Goal: Information Seeking & Learning: Learn about a topic

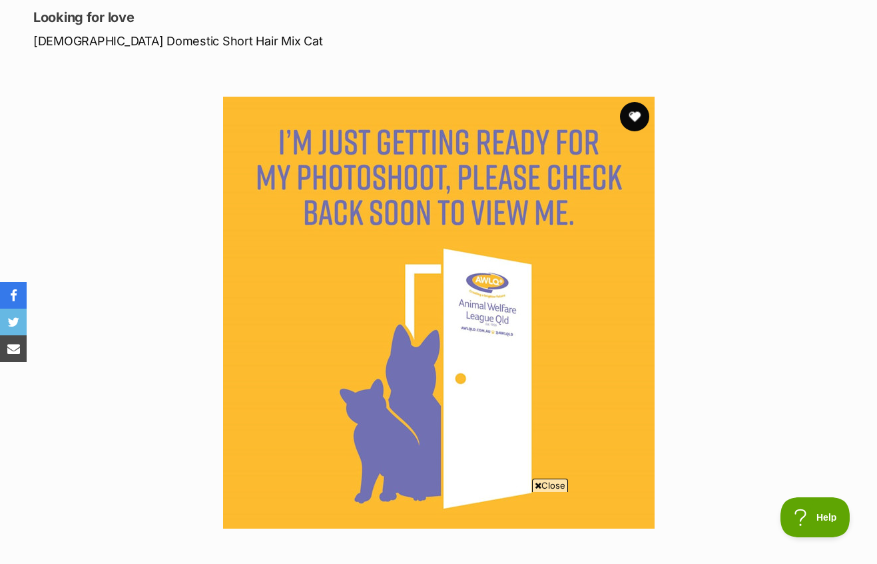
click at [637, 102] on button "favourite" at bounding box center [634, 116] width 29 height 29
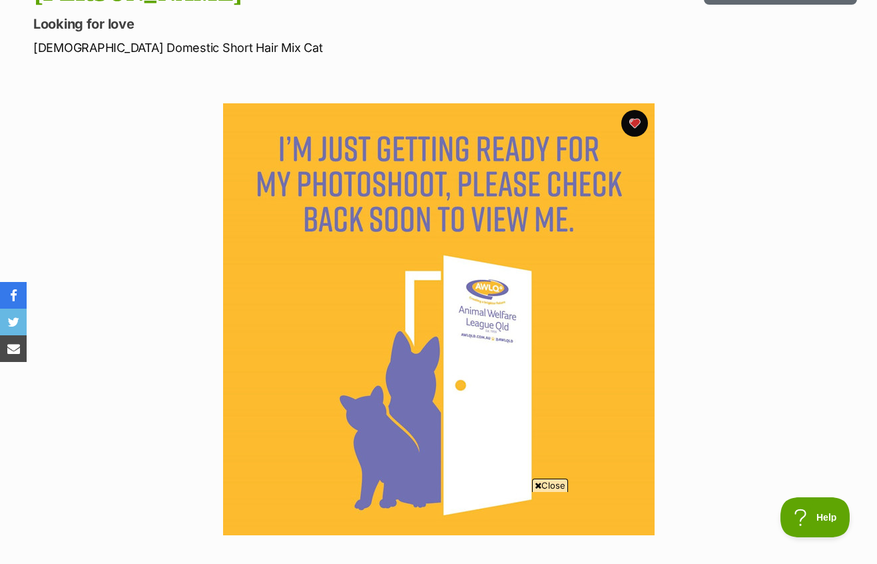
scroll to position [201, 0]
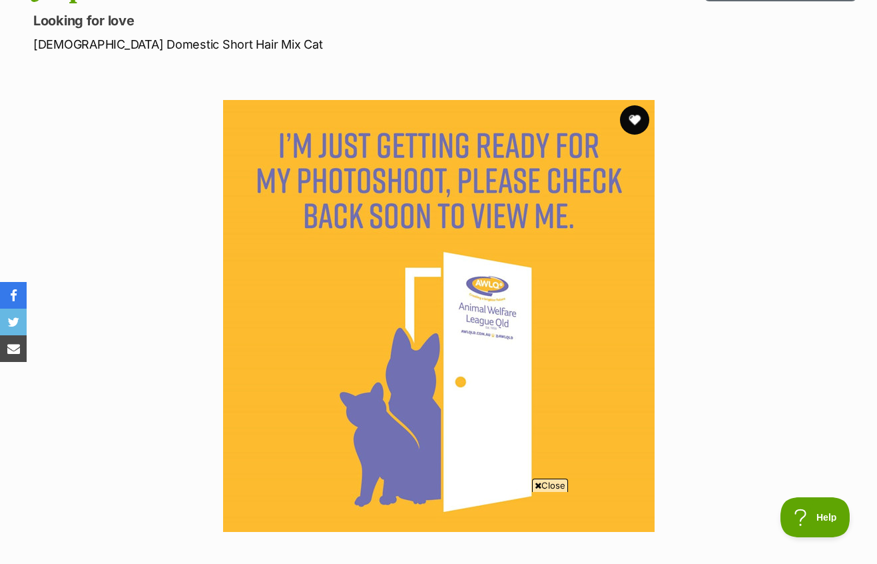
click at [632, 105] on button "favourite" at bounding box center [634, 119] width 29 height 29
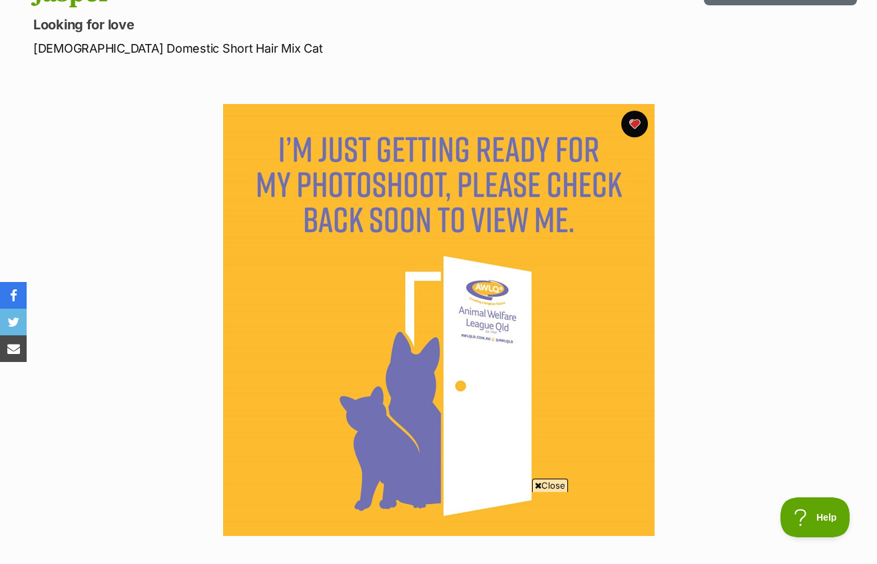
scroll to position [200, 0]
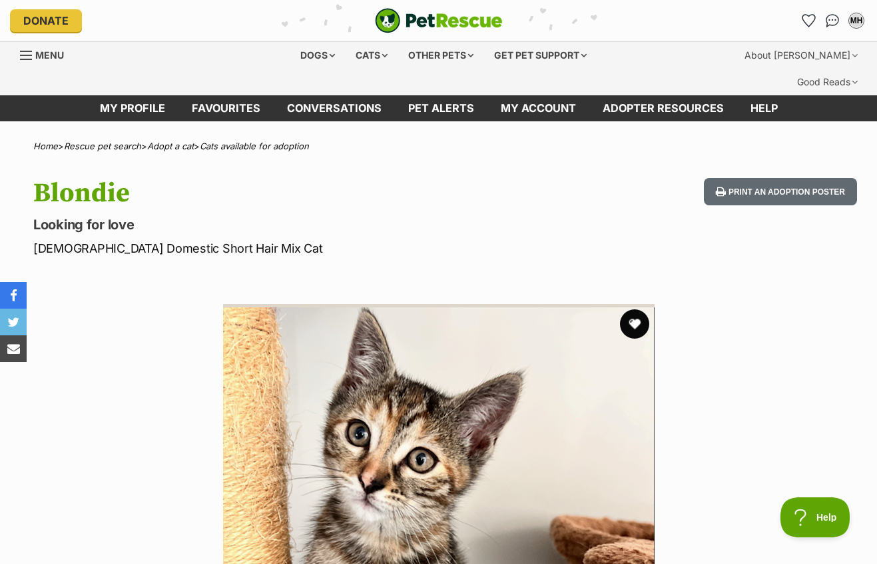
click at [626, 309] on button "favourite" at bounding box center [634, 323] width 29 height 29
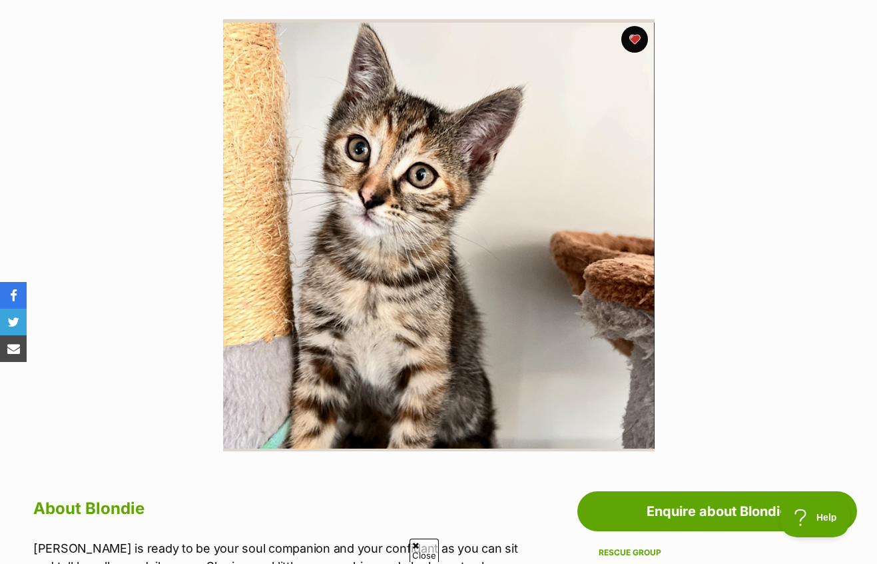
scroll to position [288, 0]
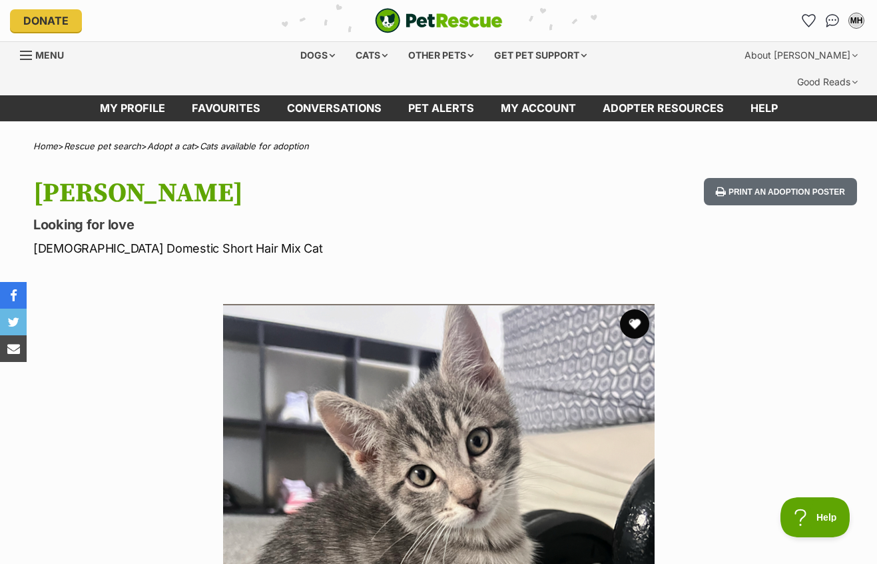
click at [624, 309] on button "favourite" at bounding box center [634, 323] width 29 height 29
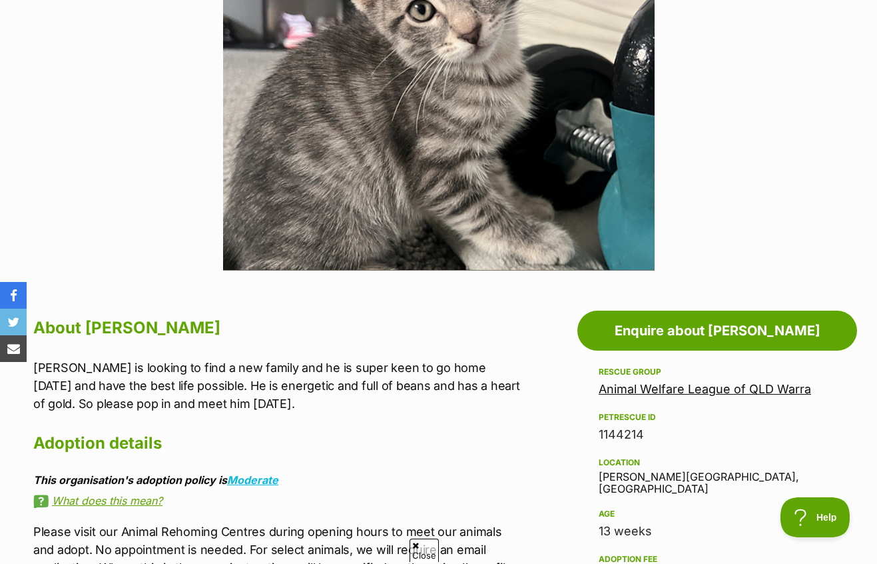
scroll to position [466, 0]
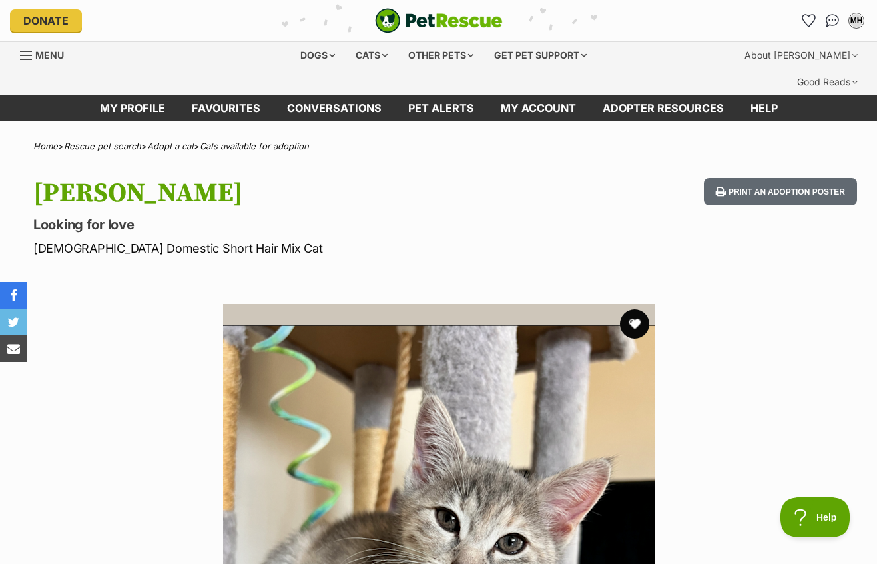
click at [633, 309] on button "favourite" at bounding box center [634, 323] width 29 height 29
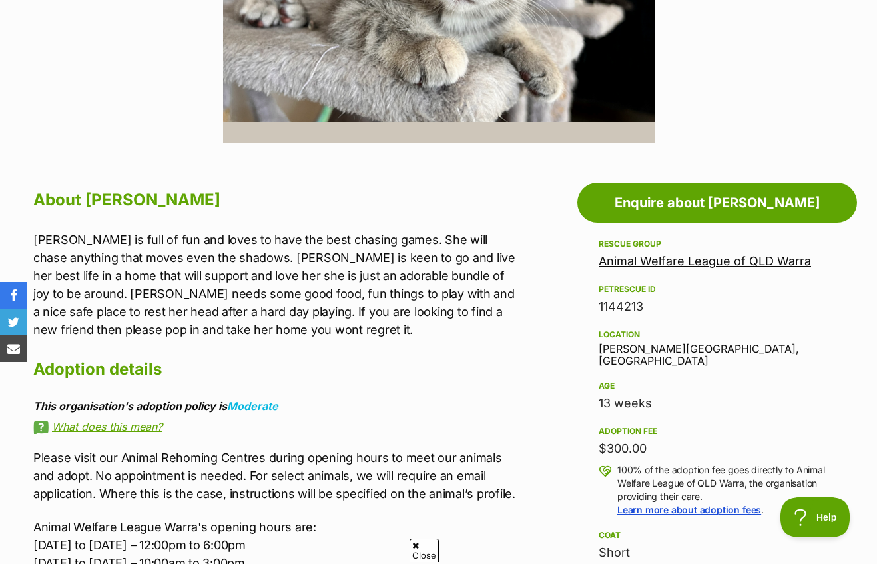
scroll to position [612, 0]
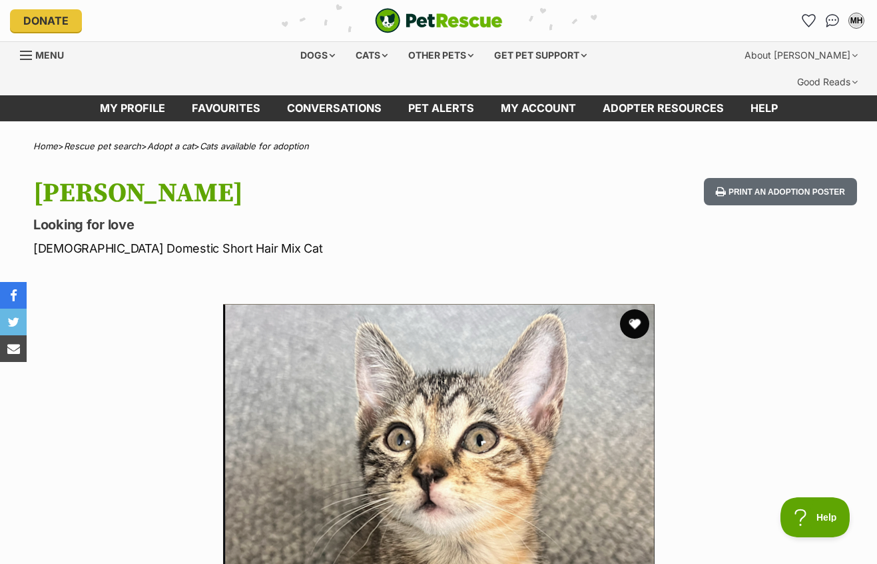
click at [631, 309] on button "favourite" at bounding box center [634, 323] width 29 height 29
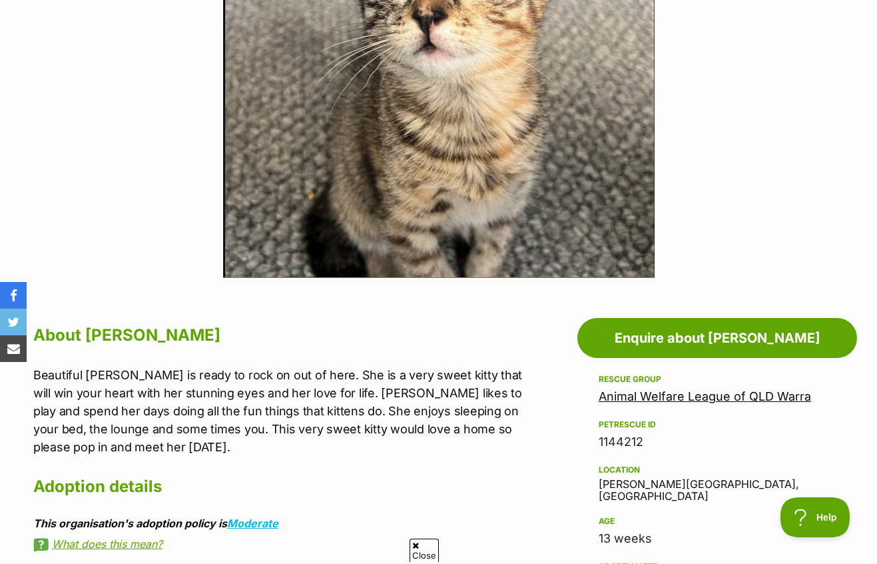
scroll to position [458, 0]
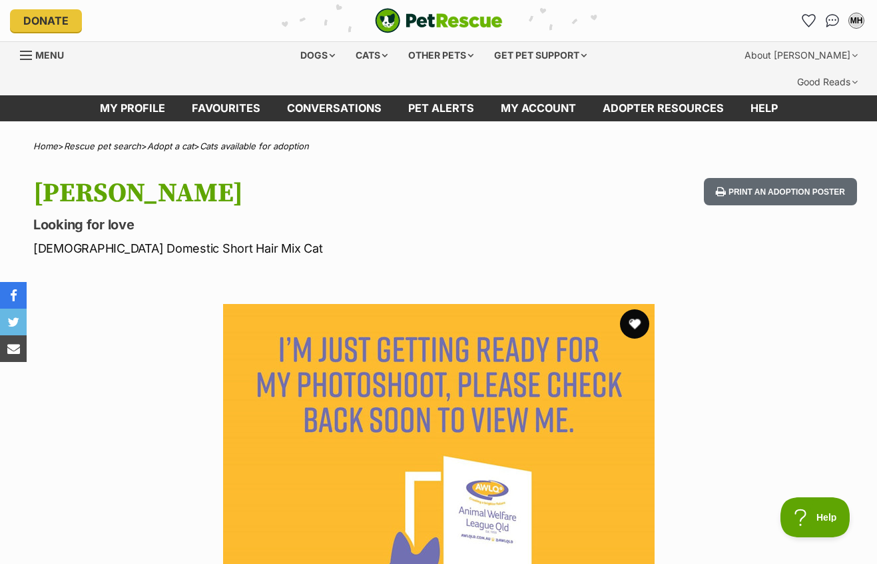
click at [631, 309] on button "favourite" at bounding box center [634, 323] width 29 height 29
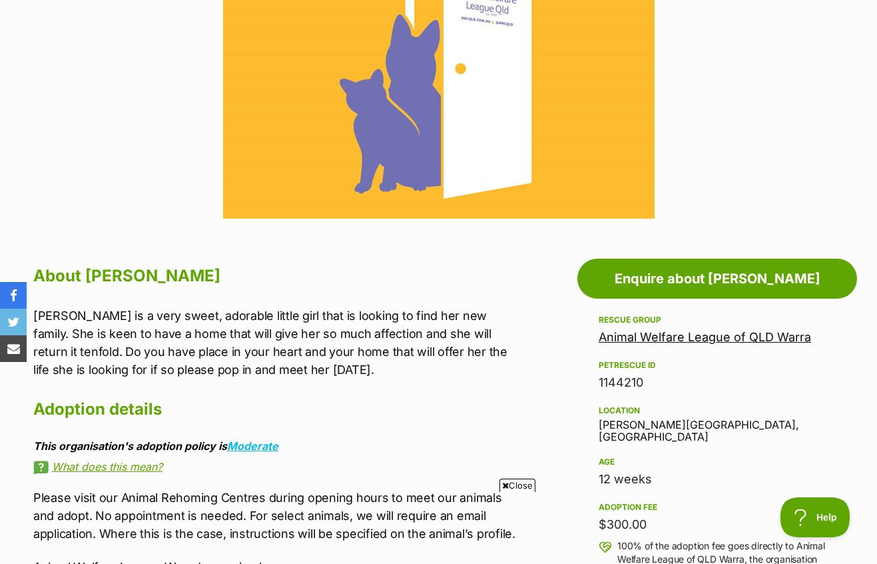
scroll to position [518, 0]
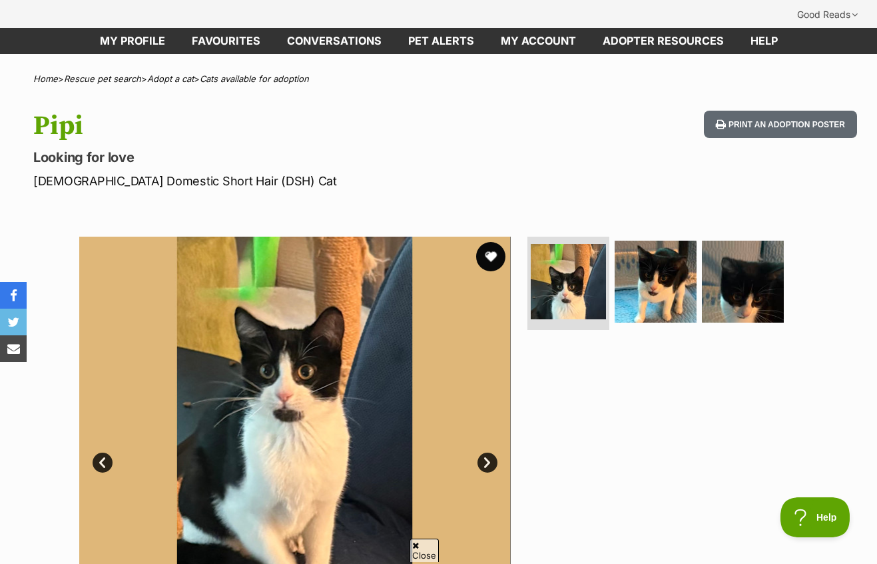
scroll to position [67, 0]
click at [501, 242] on button "favourite" at bounding box center [490, 256] width 29 height 29
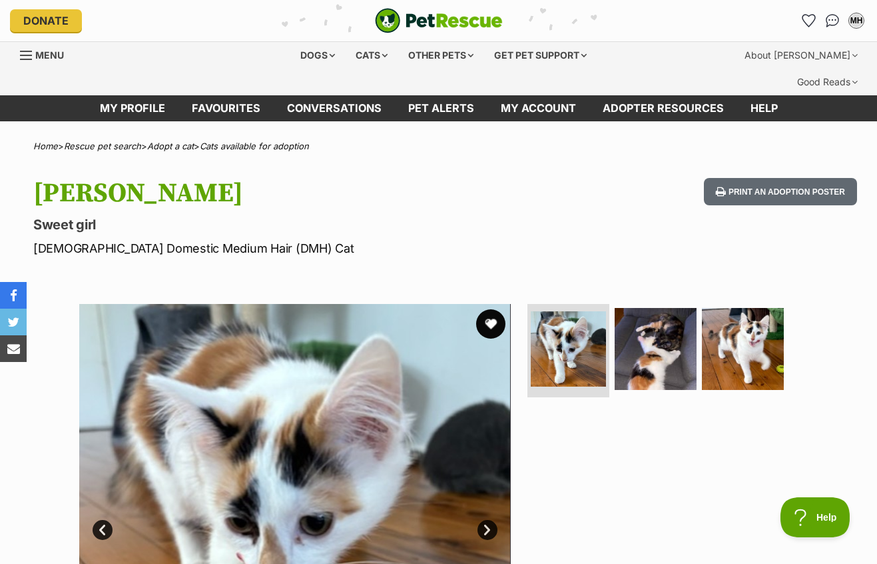
click at [496, 309] on button "favourite" at bounding box center [490, 323] width 29 height 29
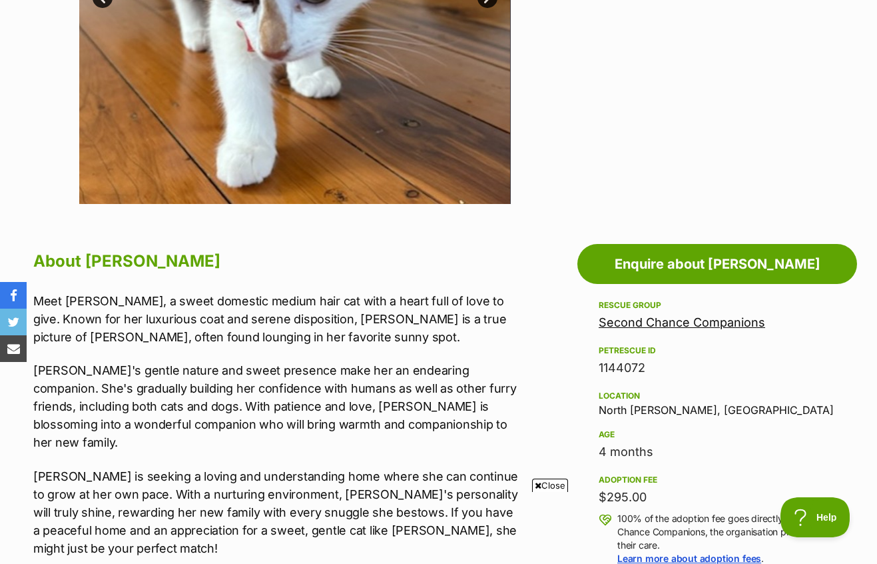
scroll to position [532, 0]
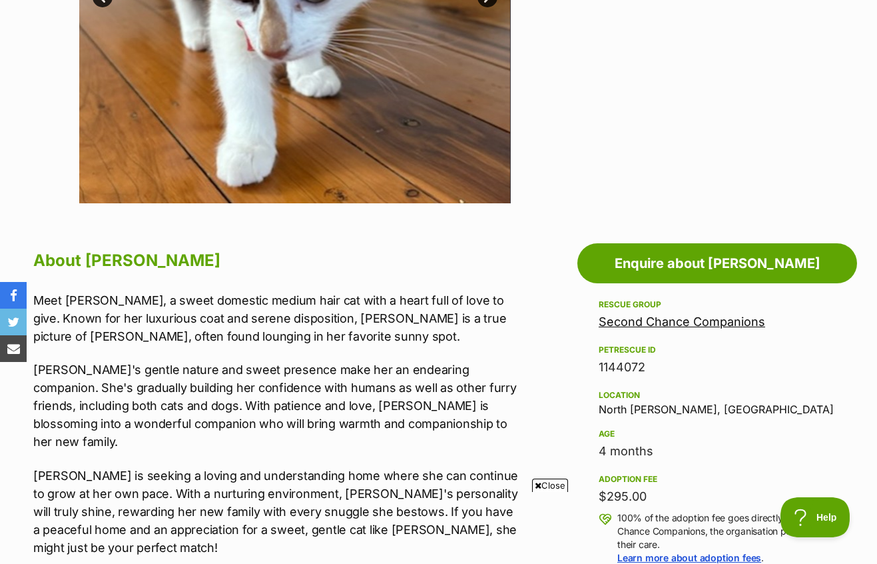
click at [620, 387] on div "Location North Maclean, QLD" at bounding box center [717, 401] width 237 height 28
copy div "North Maclean, QLD"
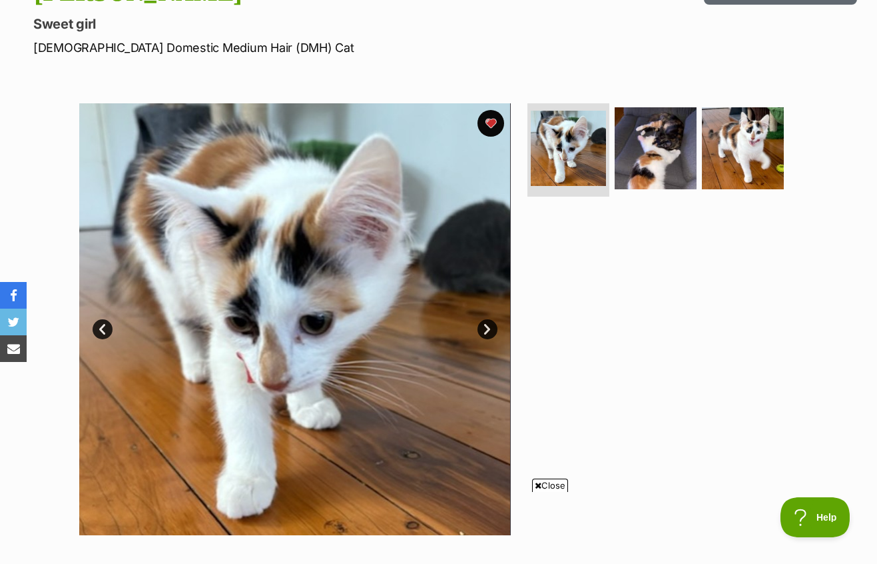
scroll to position [200, 0]
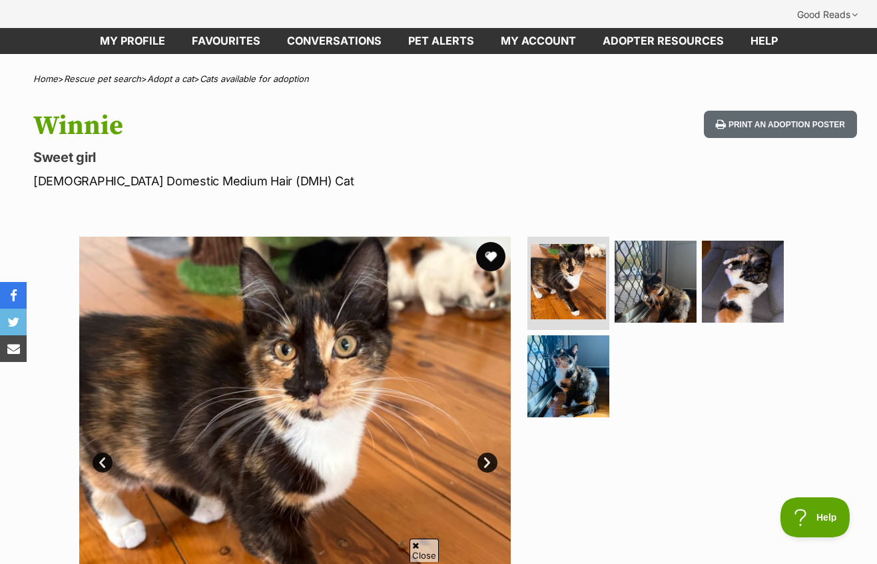
scroll to position [67, 0]
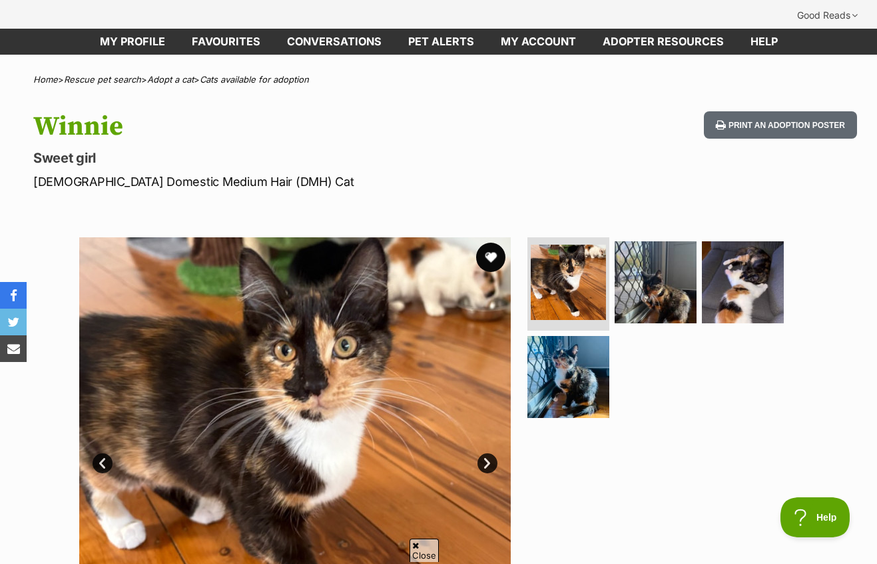
click at [491, 243] on button "favourite" at bounding box center [490, 257] width 29 height 29
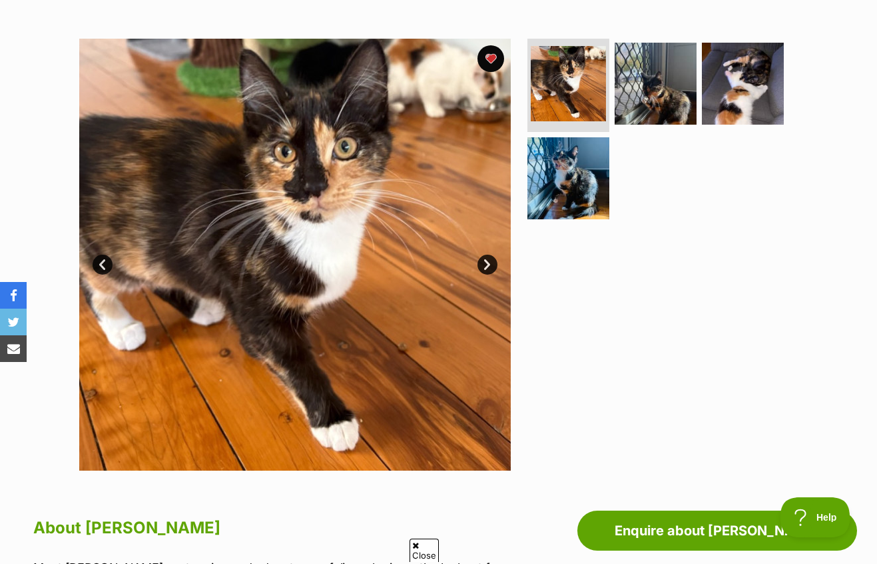
scroll to position [268, 0]
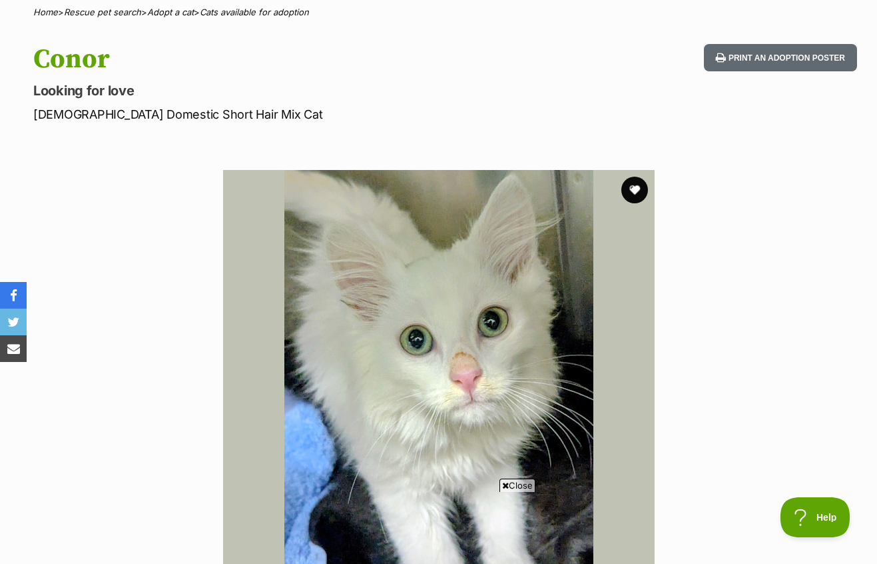
scroll to position [134, 0]
click at [630, 175] on button "favourite" at bounding box center [634, 189] width 29 height 29
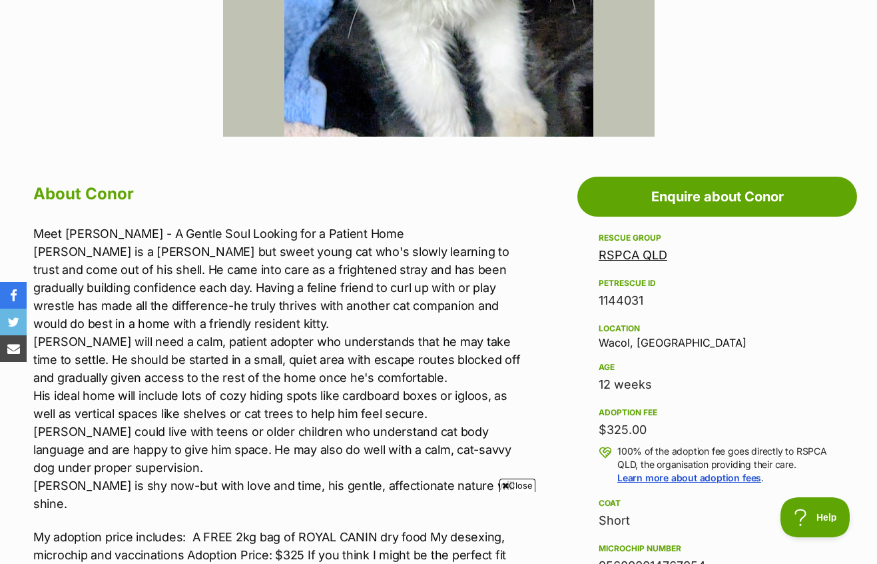
scroll to position [600, 0]
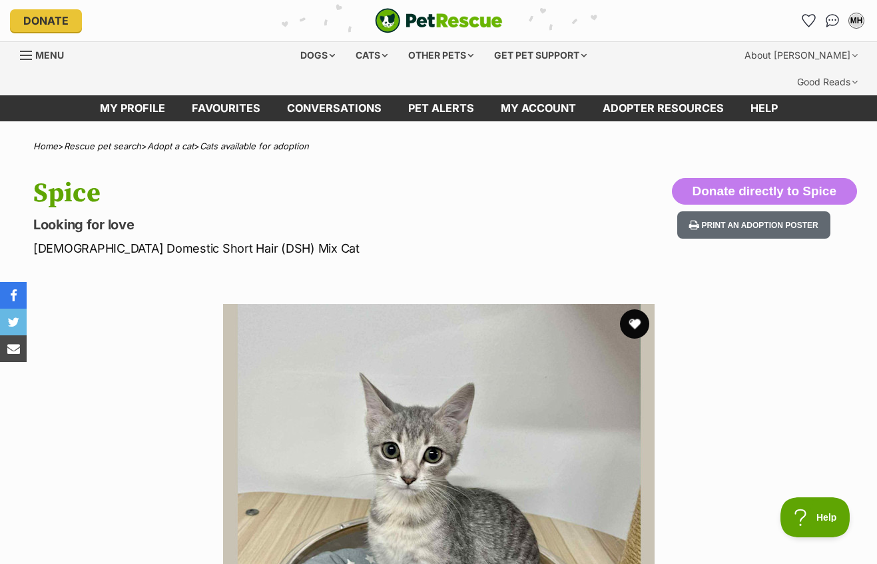
click at [633, 309] on button "favourite" at bounding box center [634, 323] width 29 height 29
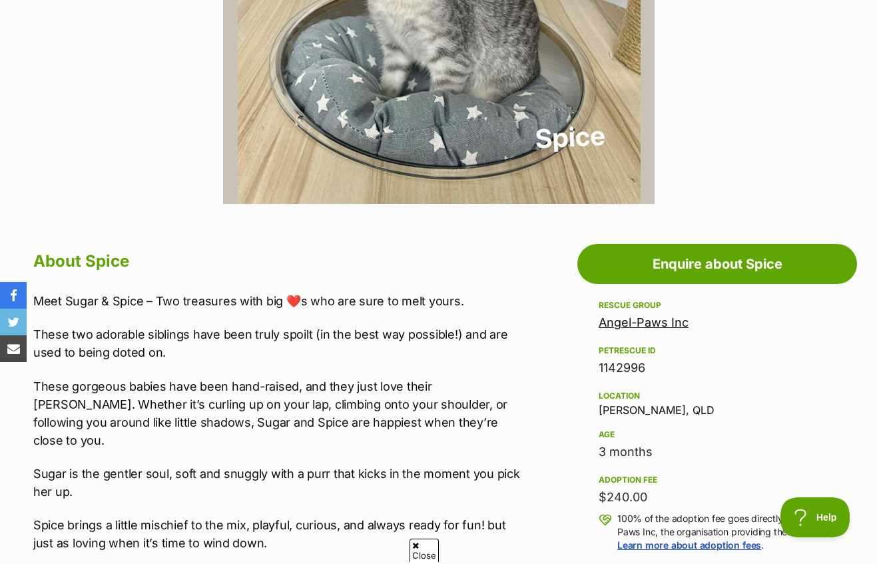
scroll to position [532, 0]
click at [622, 387] on div "Location Burdell, QLD" at bounding box center [717, 401] width 237 height 28
copy div "Burdell"
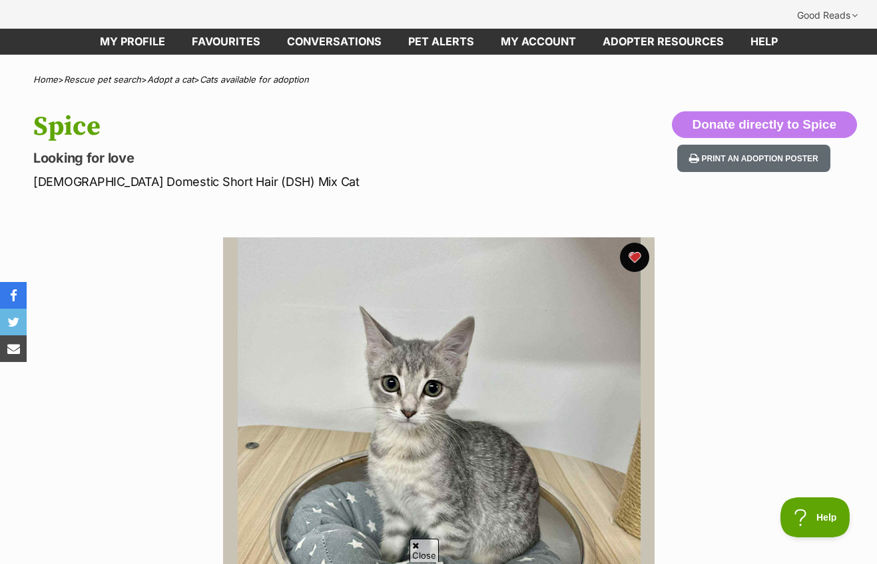
click at [644, 243] on button "favourite" at bounding box center [634, 257] width 29 height 29
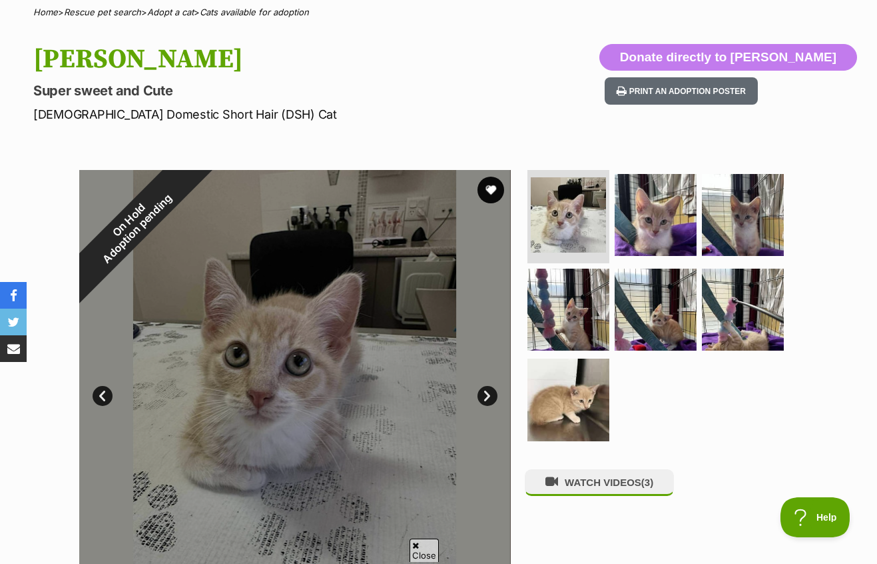
scroll to position [133, 0]
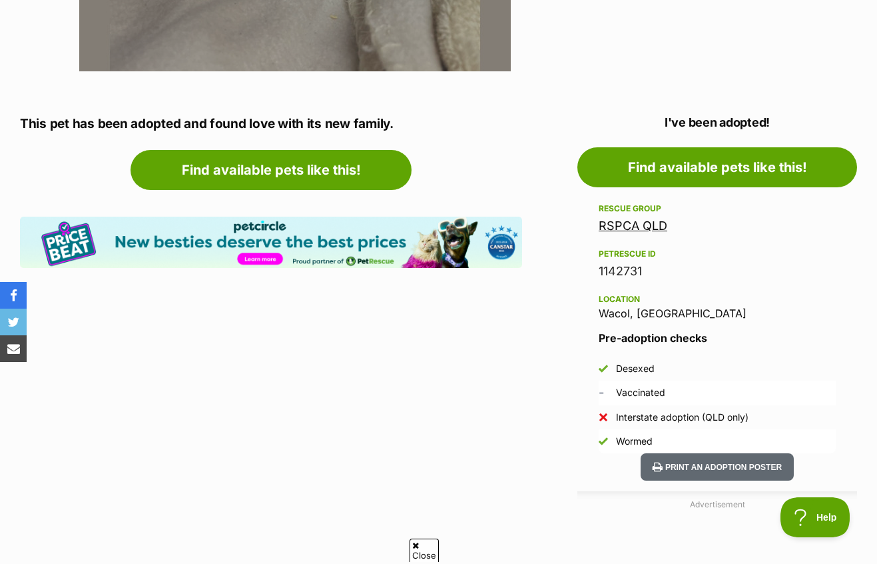
scroll to position [664, 0]
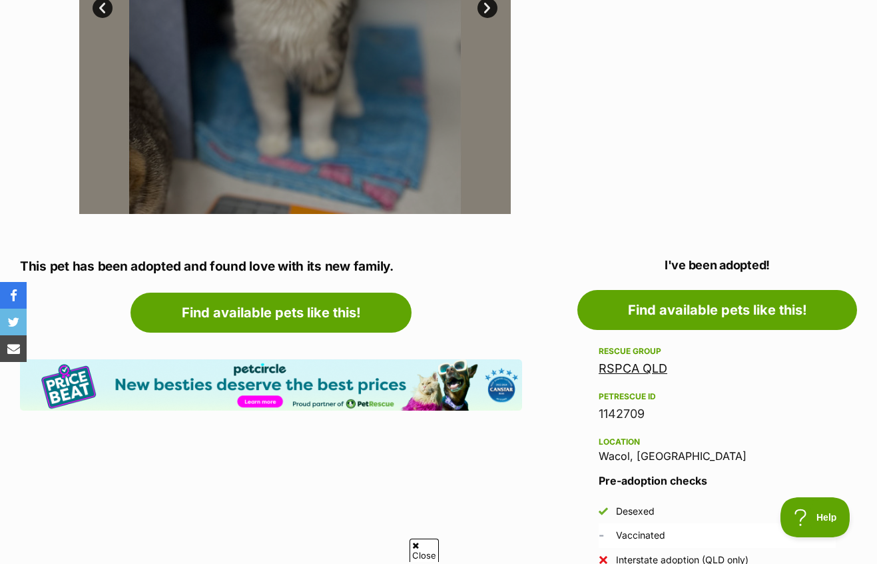
scroll to position [522, 0]
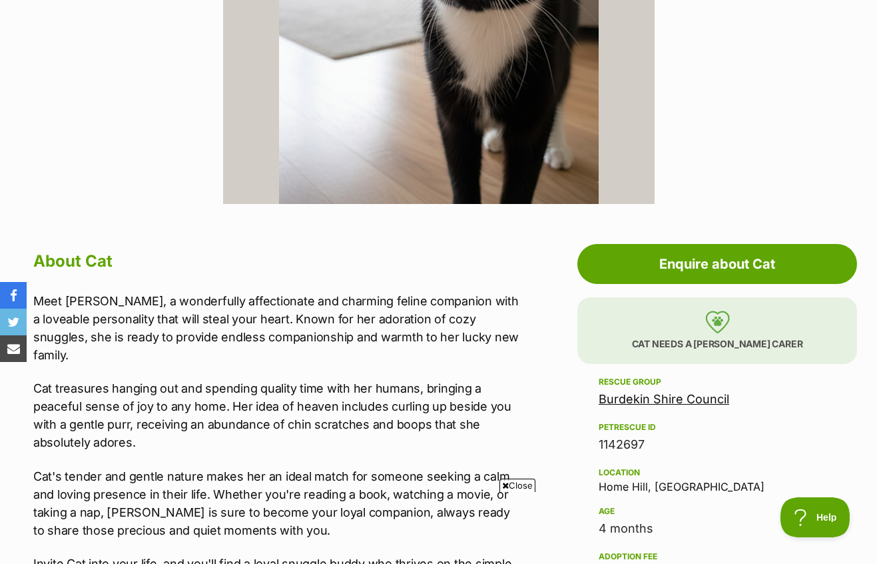
scroll to position [532, 0]
click at [618, 464] on div "Location Home Hill, QLD" at bounding box center [717, 478] width 237 height 28
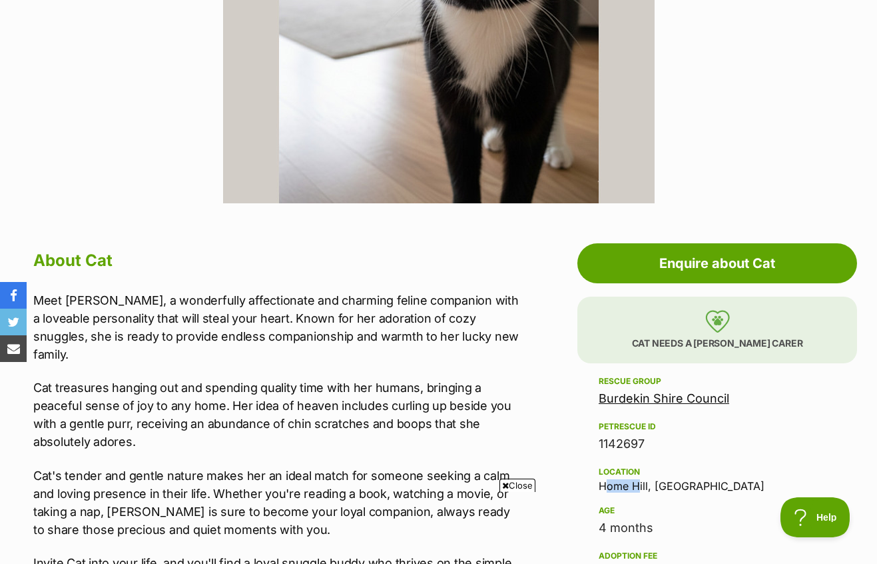
click at [618, 464] on div "Location Home Hill, QLD" at bounding box center [717, 478] width 237 height 28
click at [618, 468] on div "Rescue group Burdekin Shire Council PetRescue ID 1142697 Location Home Hill, QL…" at bounding box center [717, 568] width 237 height 390
drag, startPoint x: 598, startPoint y: 458, endPoint x: 650, endPoint y: 461, distance: 52.7
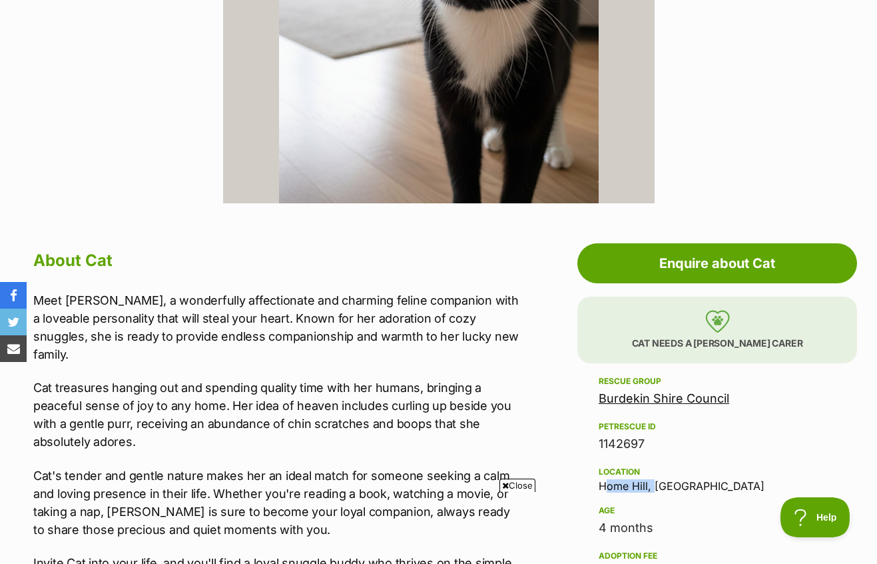
copy div "Home Hill,"
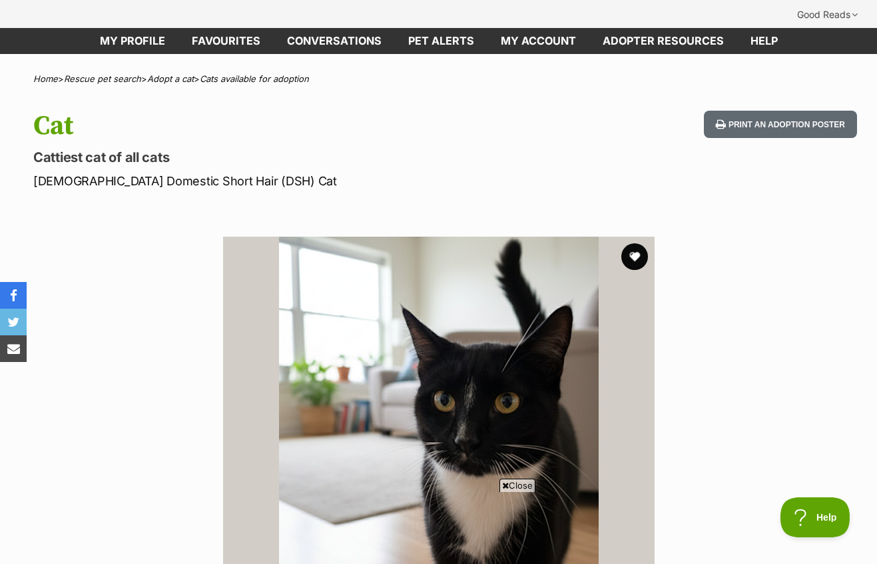
scroll to position [0, 0]
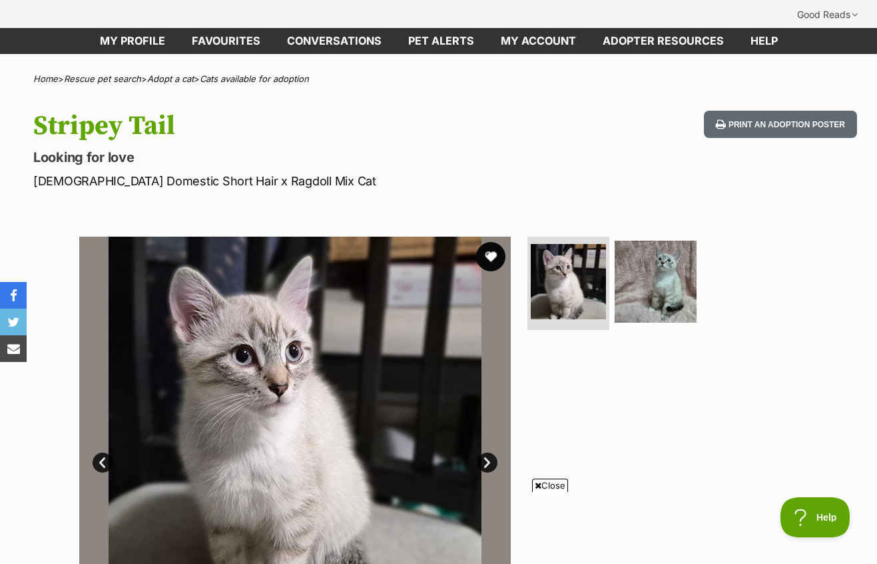
click at [500, 242] on button "favourite" at bounding box center [490, 256] width 29 height 29
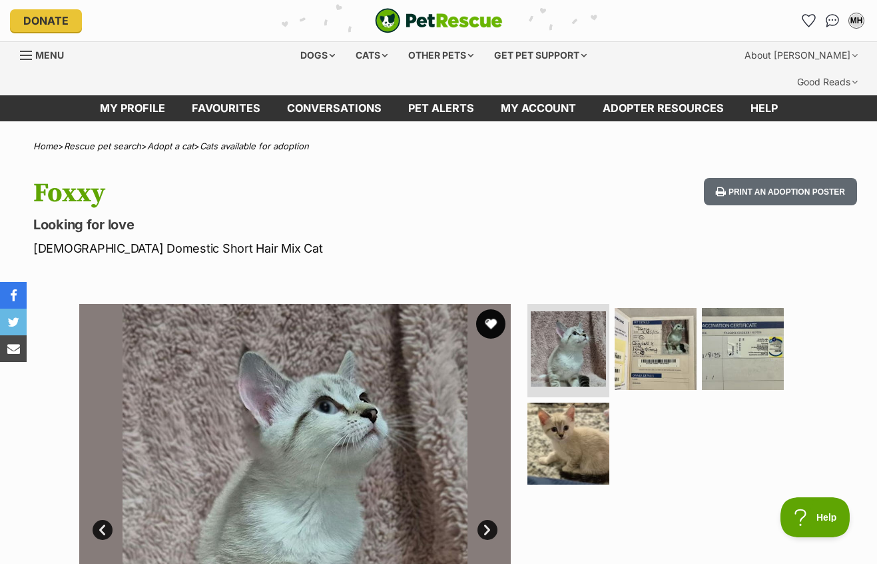
click at [486, 309] on button "favourite" at bounding box center [490, 323] width 29 height 29
click at [553, 312] on img at bounding box center [568, 348] width 79 height 79
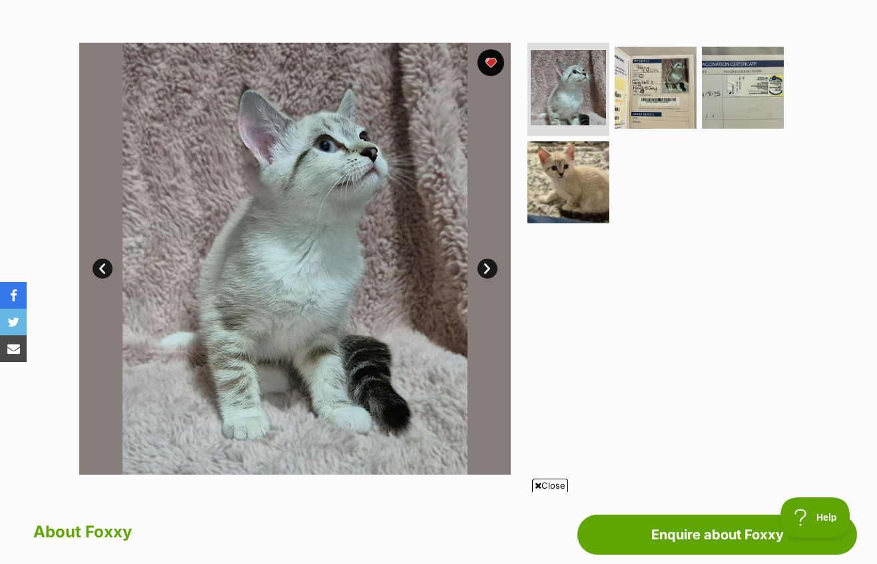
click at [486, 259] on link "Next" at bounding box center [488, 269] width 20 height 20
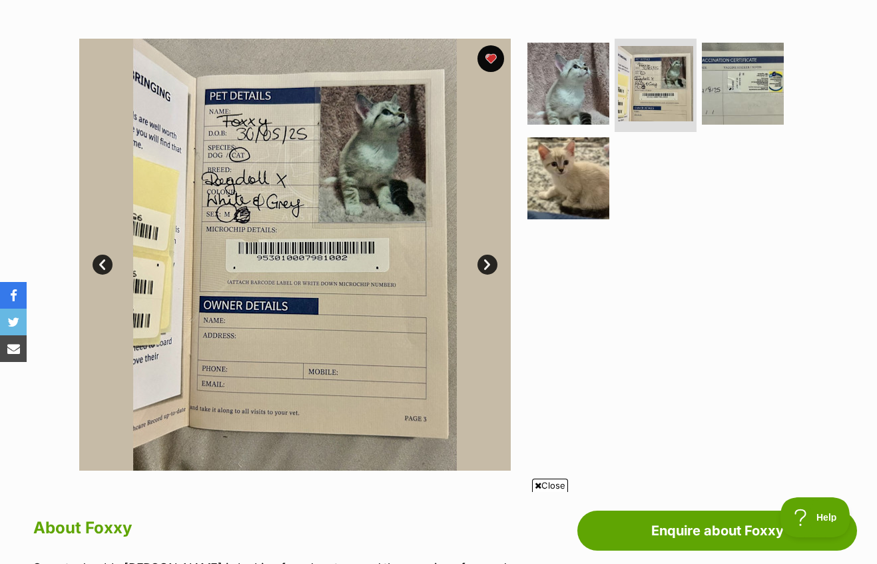
scroll to position [266, 0]
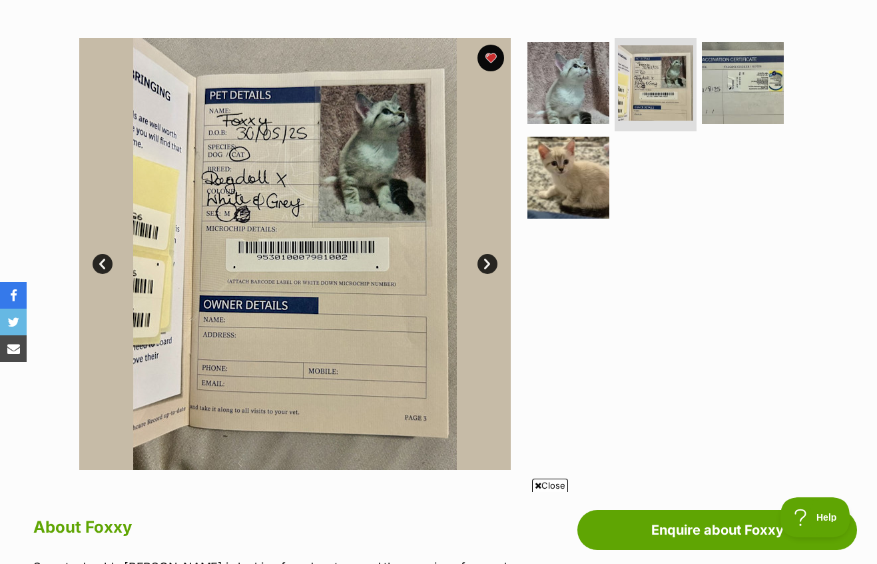
click at [485, 254] on link "Next" at bounding box center [488, 264] width 20 height 20
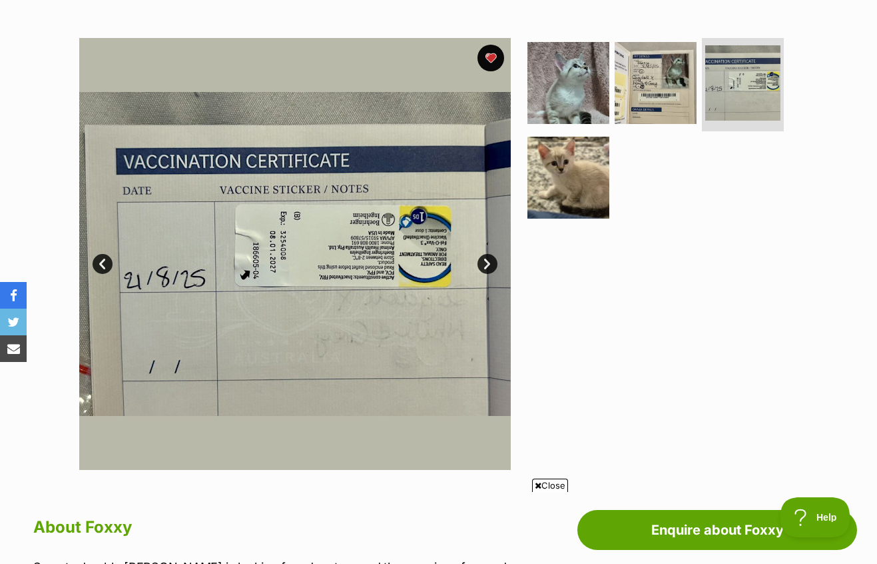
click at [485, 254] on link "Next" at bounding box center [488, 264] width 20 height 20
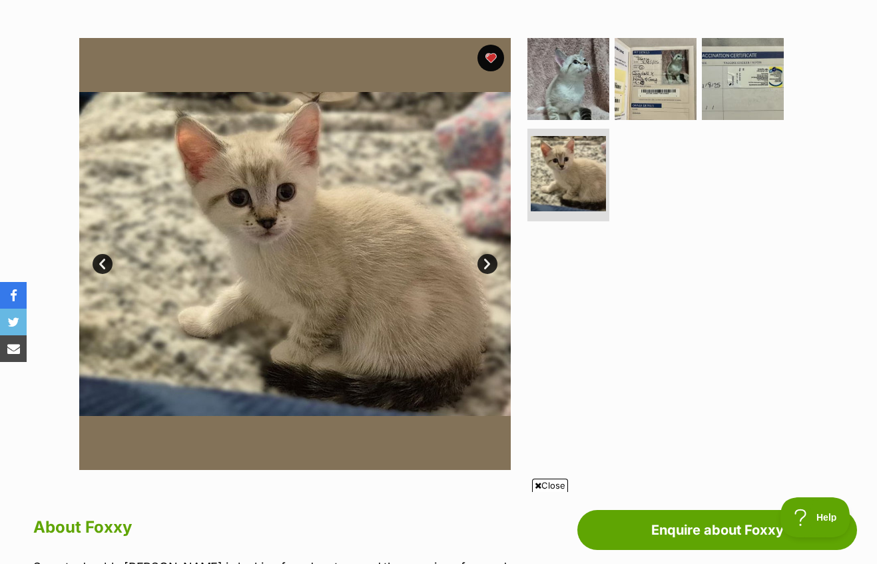
click at [485, 254] on link "Next" at bounding box center [488, 264] width 20 height 20
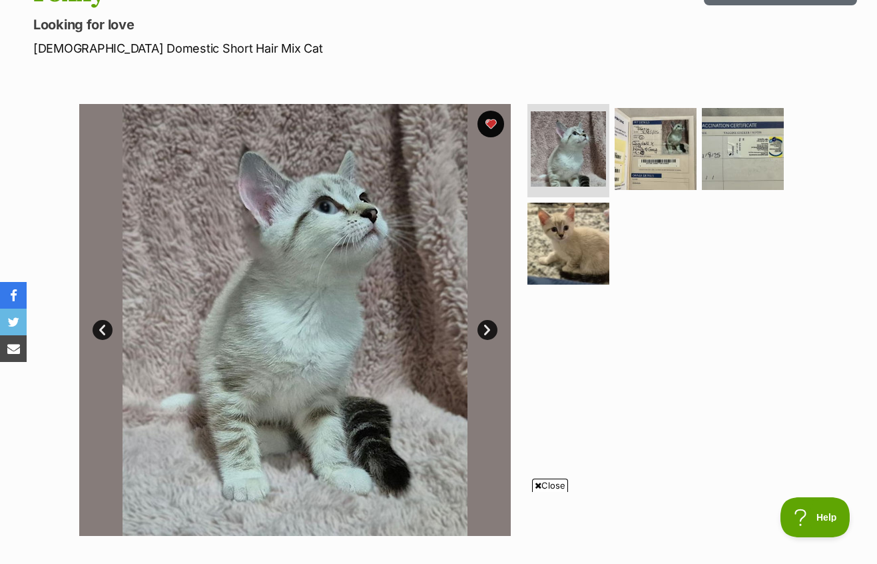
scroll to position [0, 0]
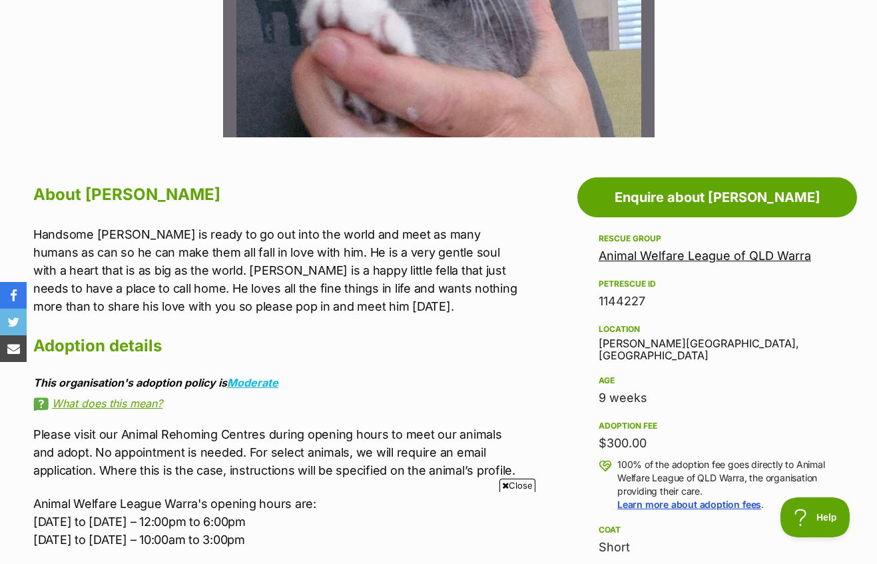
scroll to position [599, 0]
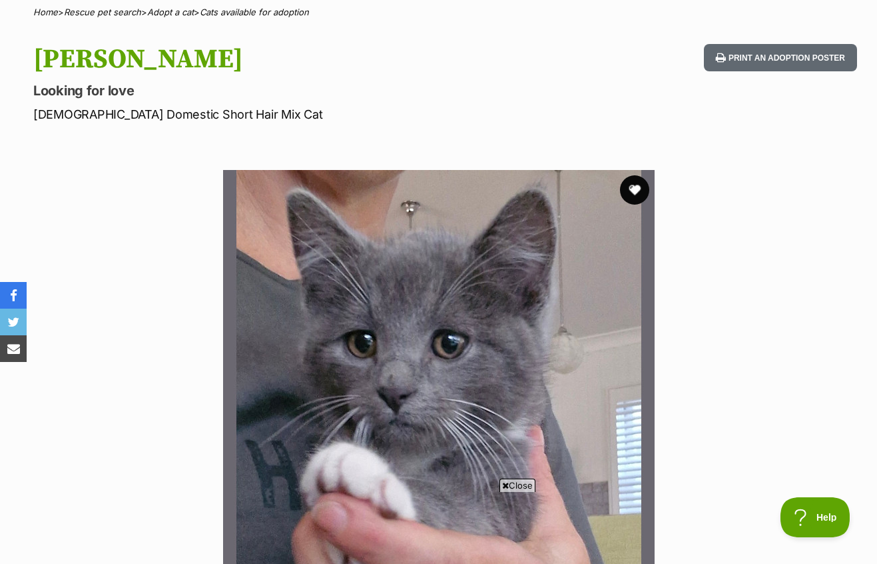
click at [639, 175] on button "favourite" at bounding box center [634, 189] width 29 height 29
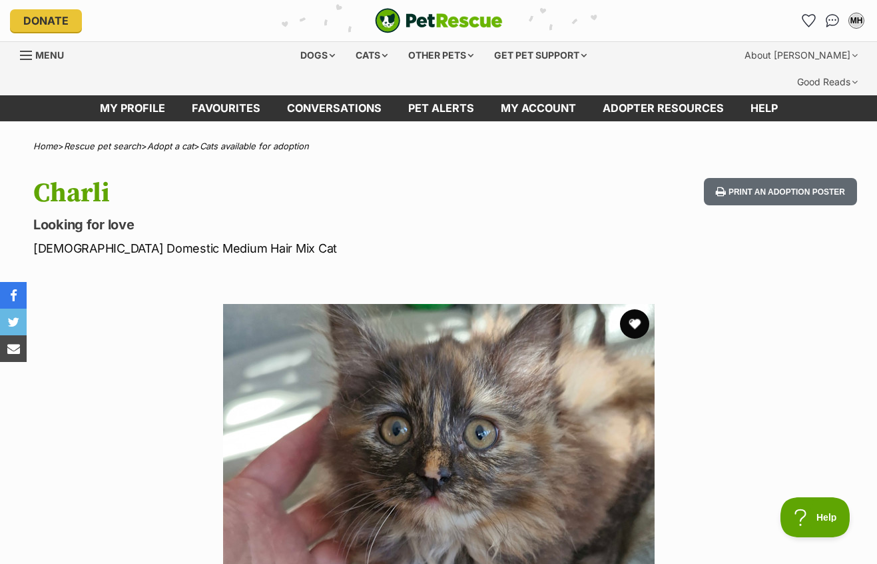
click at [637, 309] on button "favourite" at bounding box center [634, 323] width 29 height 29
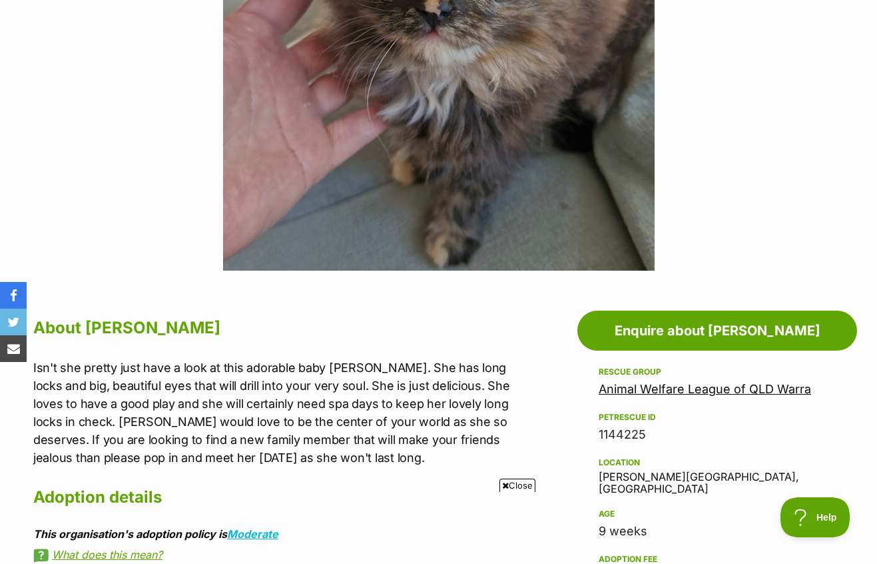
scroll to position [465, 0]
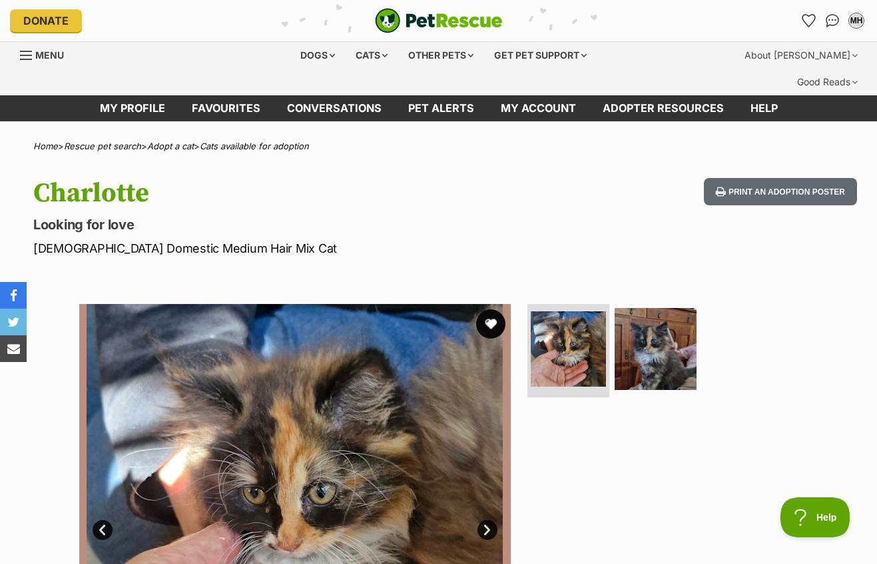
click at [488, 309] on button "favourite" at bounding box center [490, 323] width 29 height 29
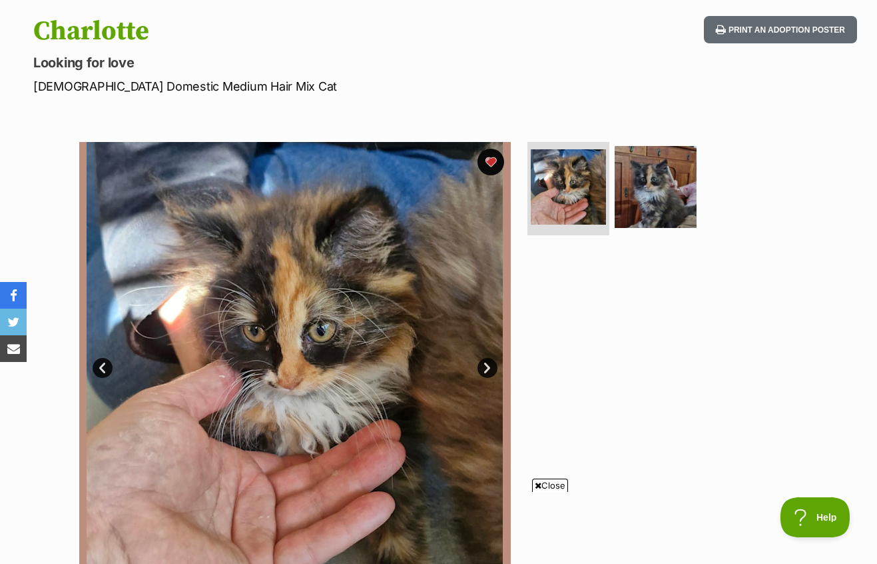
scroll to position [160, 0]
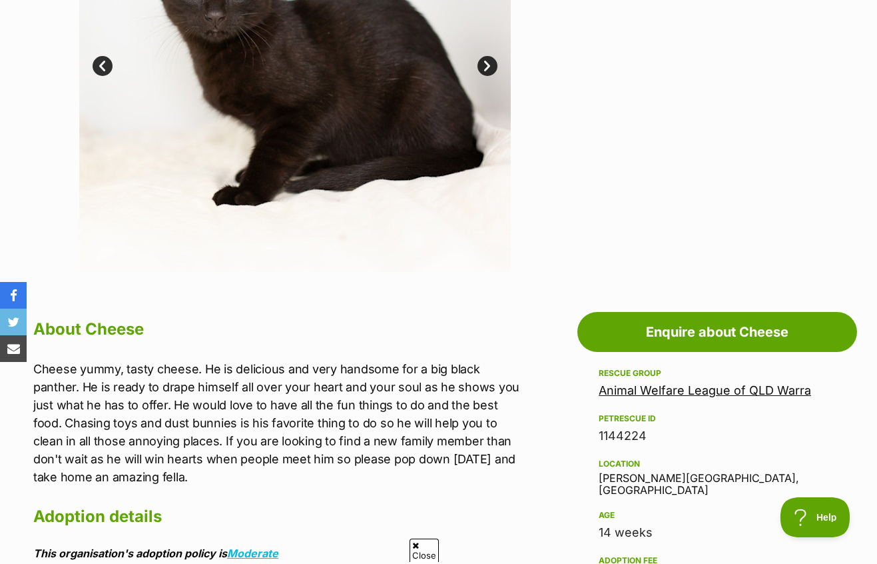
scroll to position [464, 0]
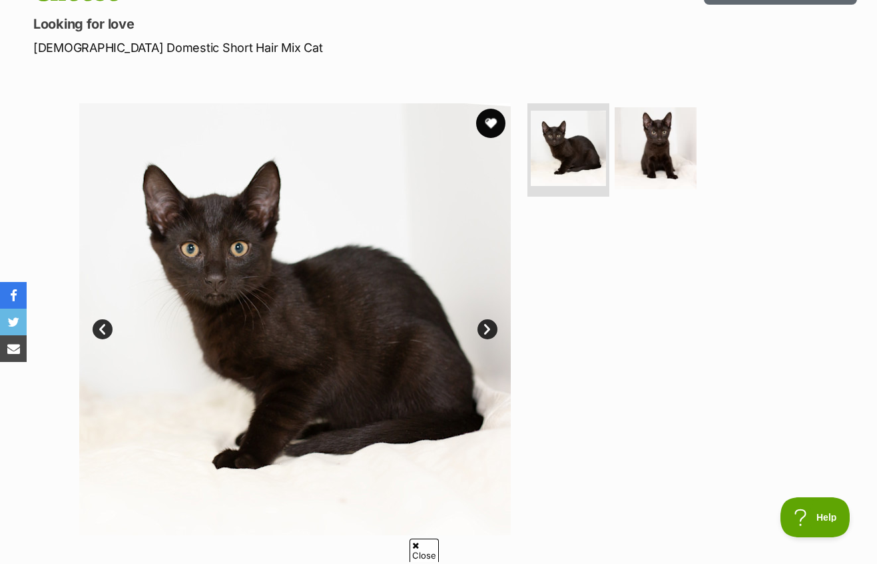
click at [502, 109] on button "favourite" at bounding box center [490, 123] width 29 height 29
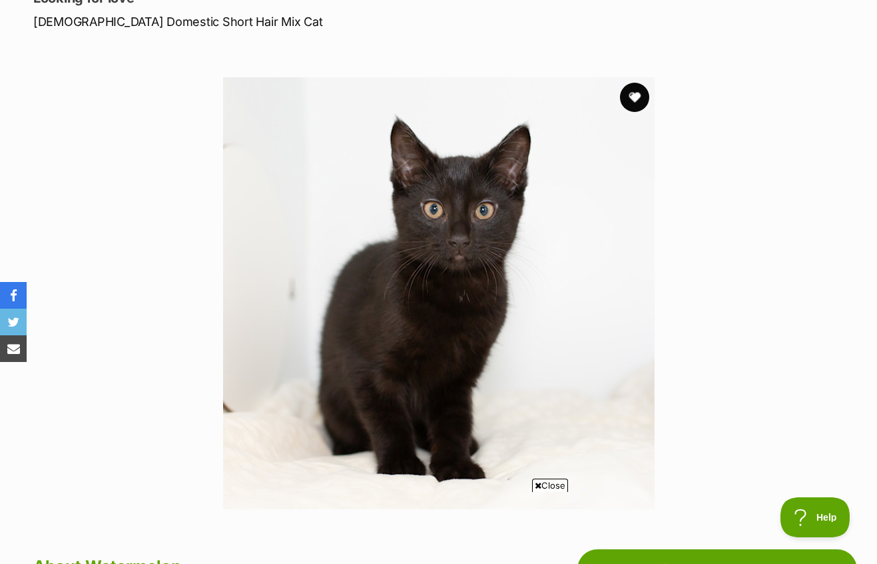
click at [640, 83] on button "favourite" at bounding box center [634, 97] width 29 height 29
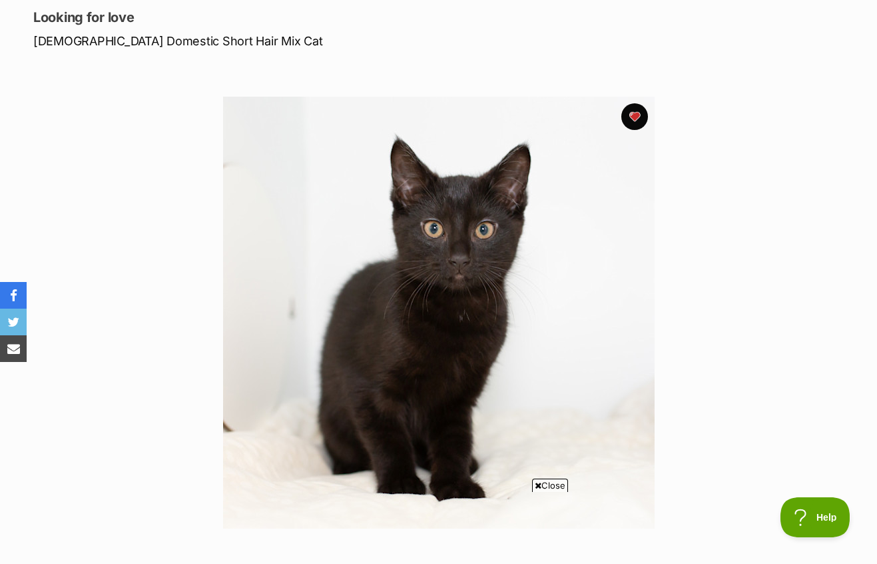
scroll to position [207, 0]
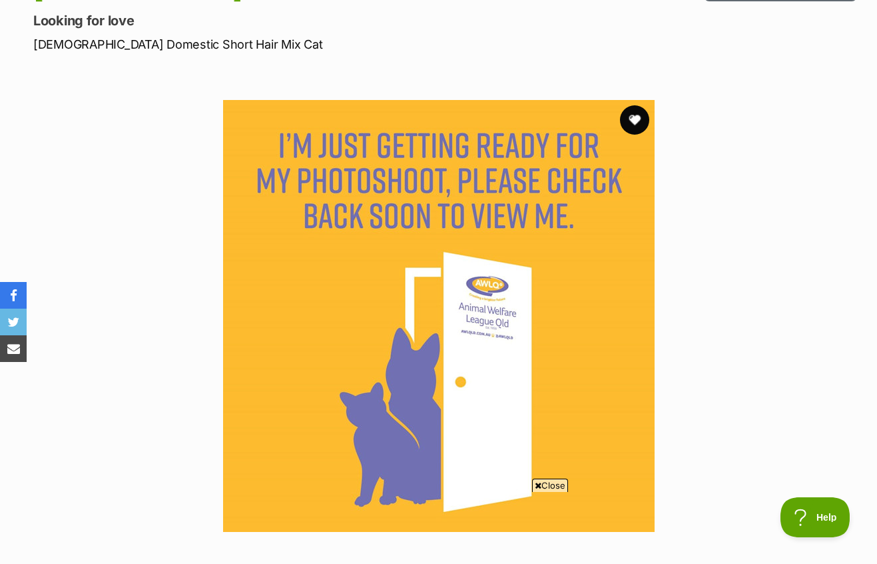
click at [639, 105] on button "favourite" at bounding box center [634, 119] width 29 height 29
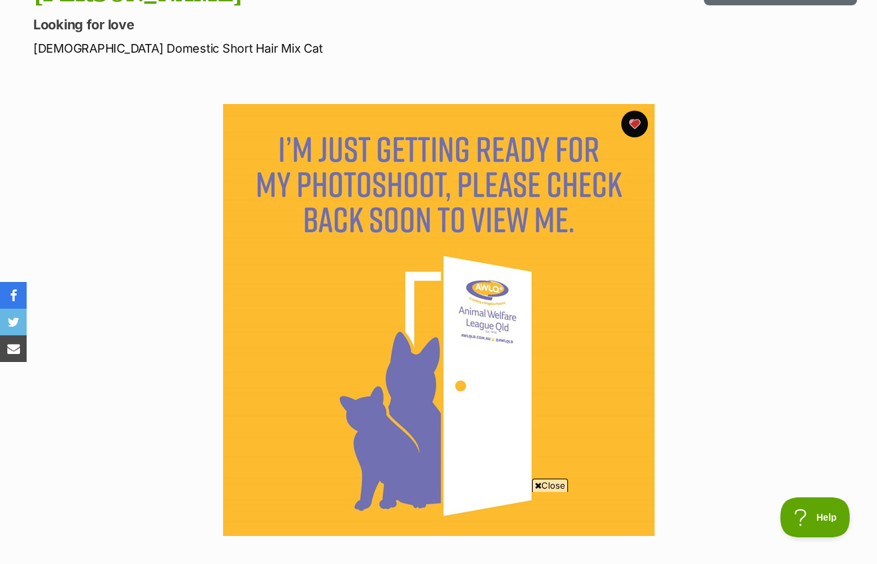
scroll to position [200, 0]
